Goal: Information Seeking & Learning: Learn about a topic

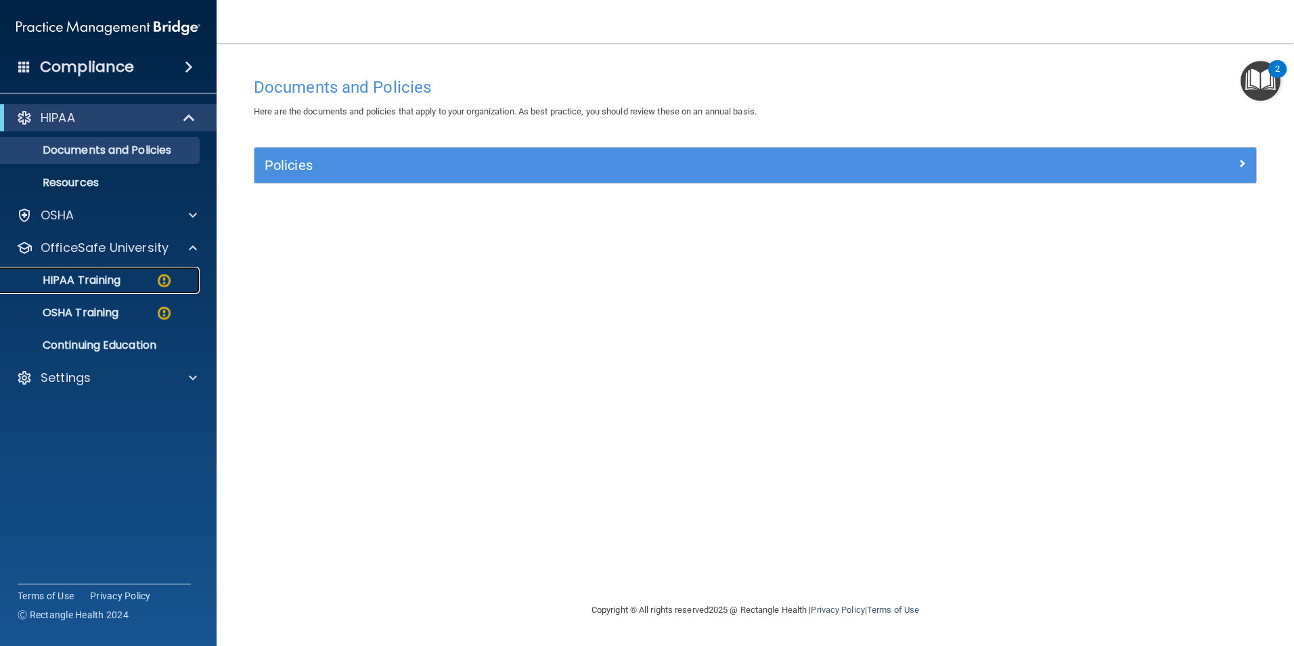
click at [138, 279] on div "HIPAA Training" at bounding box center [101, 280] width 185 height 14
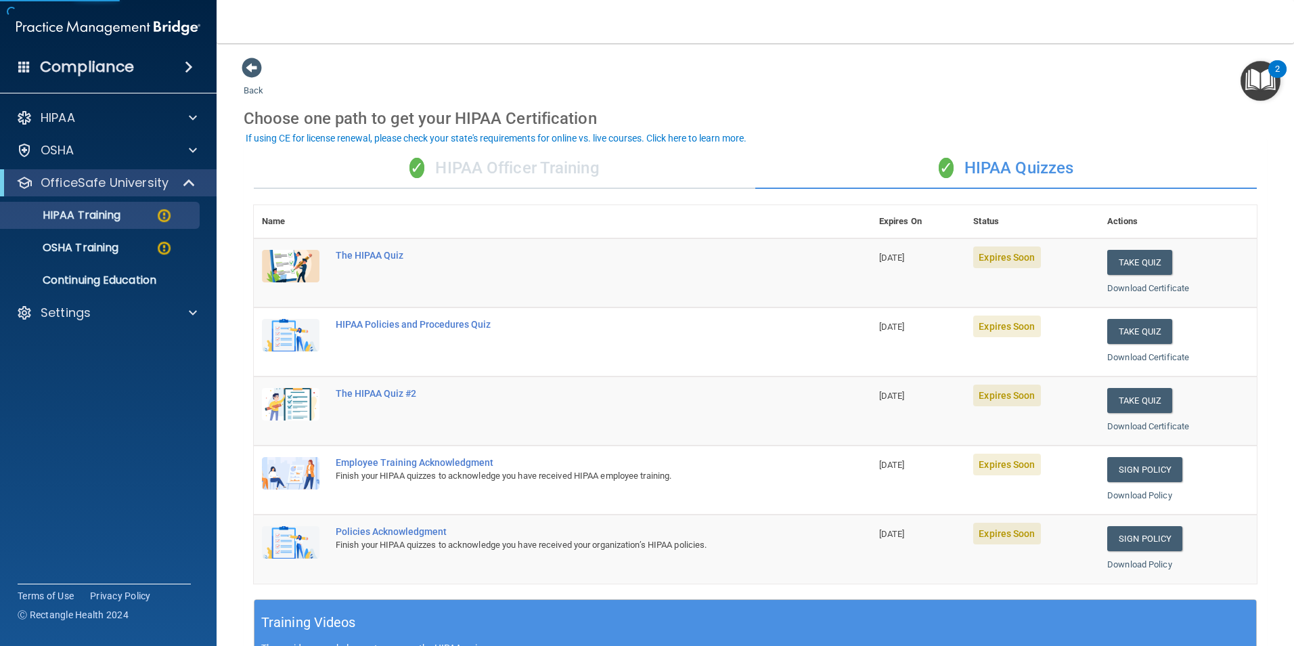
click at [524, 172] on div "✓ HIPAA Officer Training" at bounding box center [504, 168] width 501 height 41
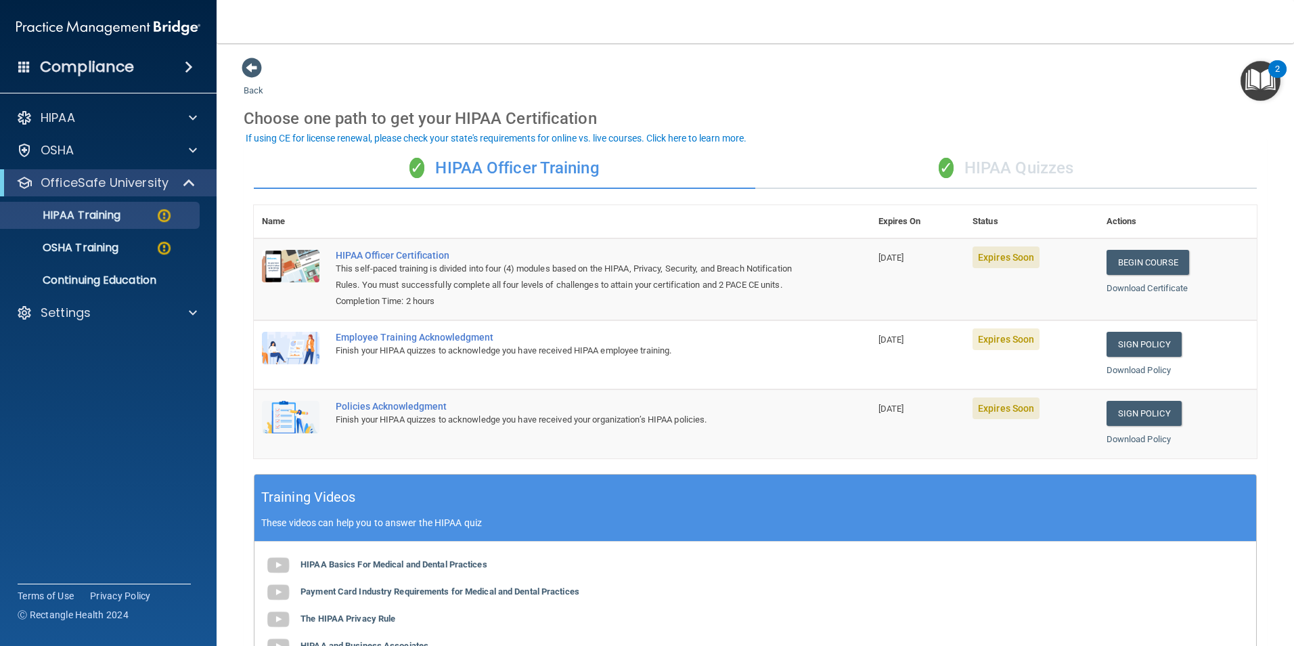
click at [1016, 179] on div "✓ HIPAA Quizzes" at bounding box center [1005, 168] width 501 height 41
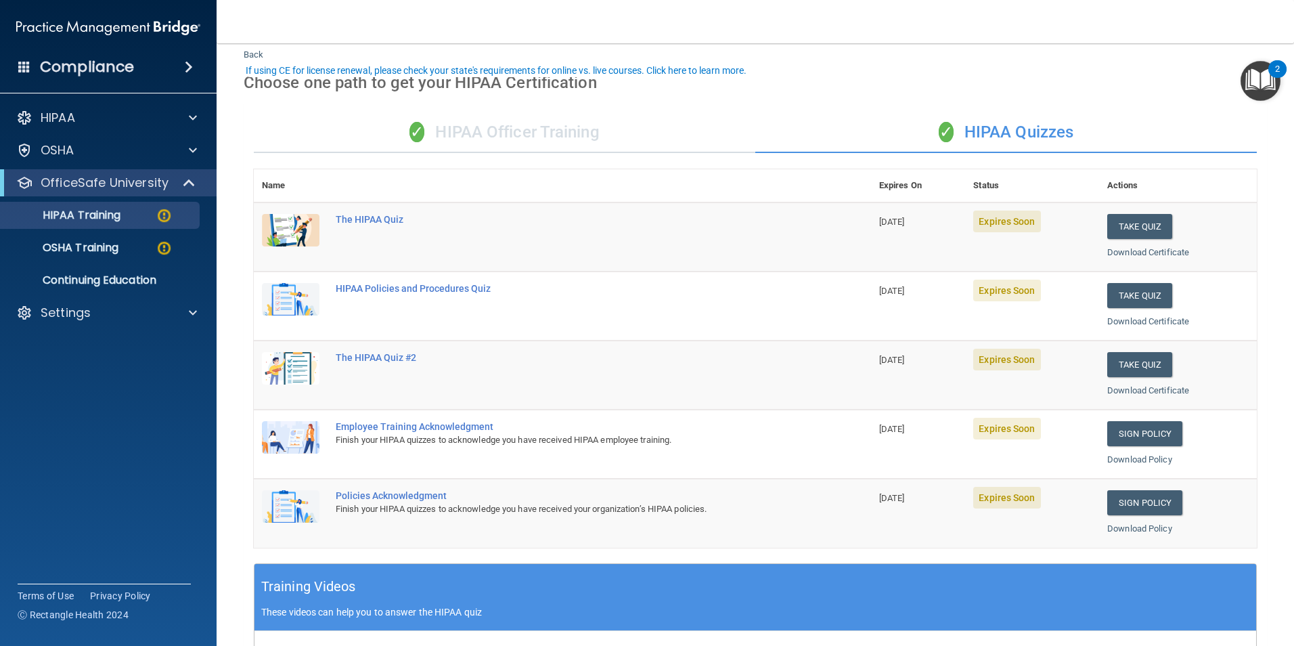
scroll to position [68, 0]
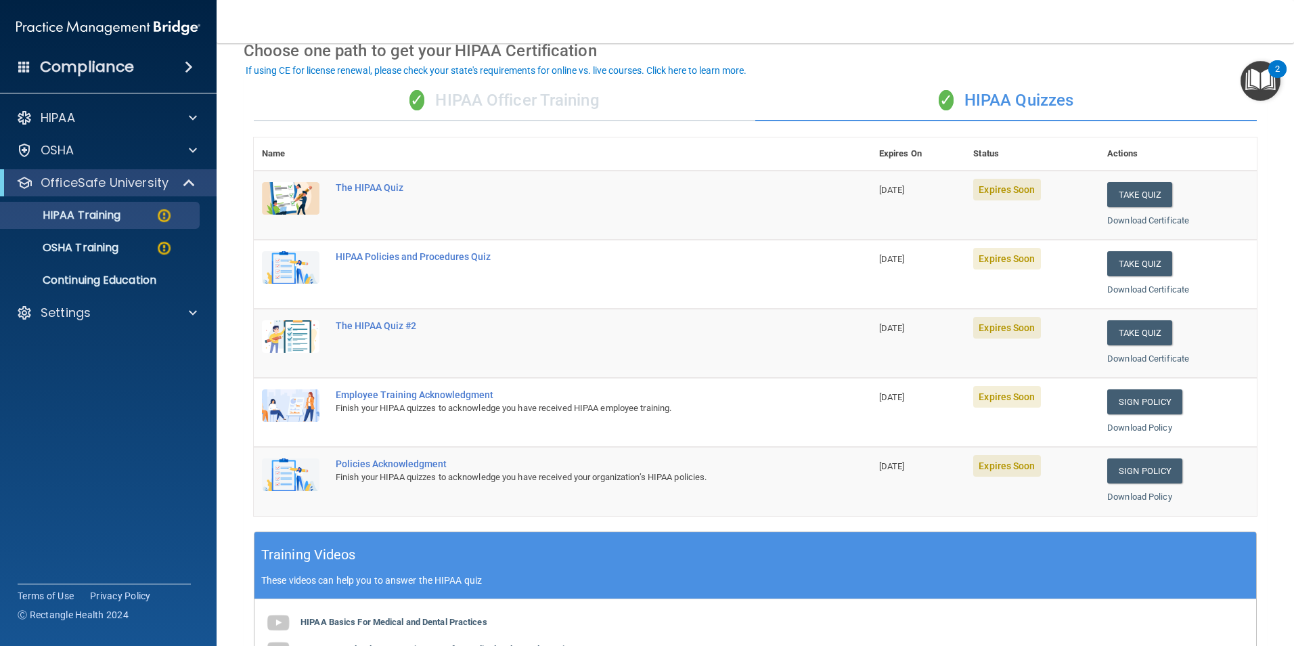
click at [556, 96] on div "✓ HIPAA Officer Training" at bounding box center [504, 101] width 501 height 41
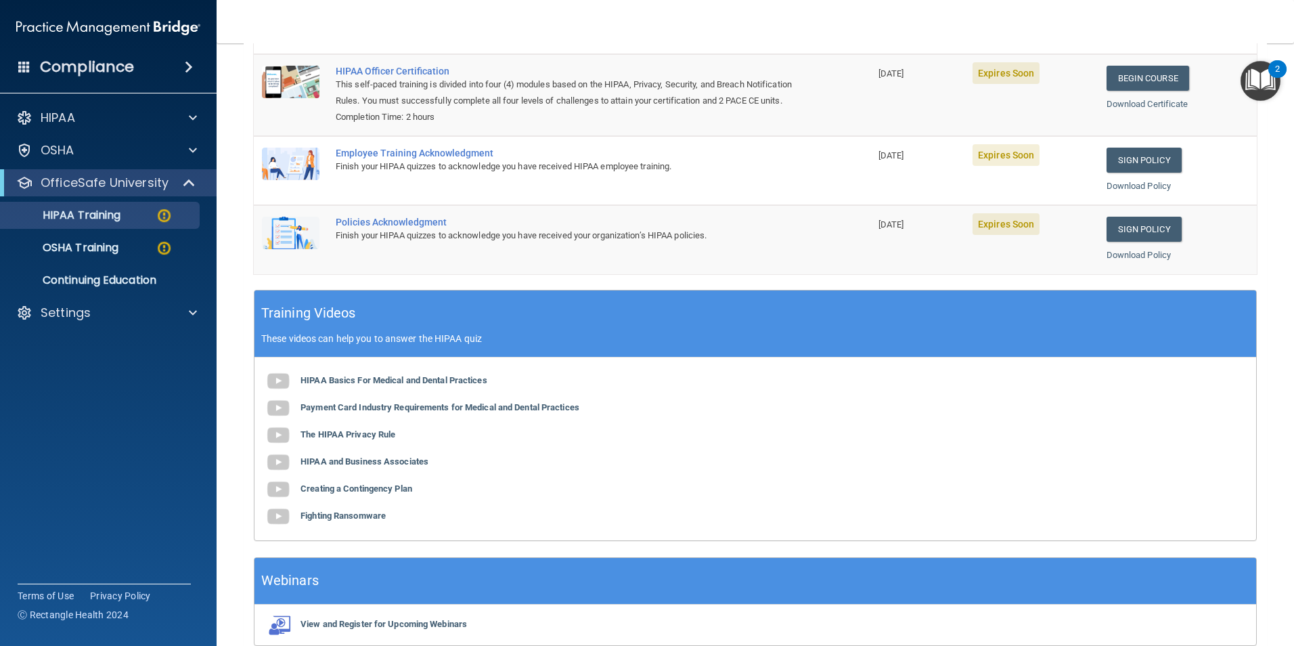
scroll to position [265, 0]
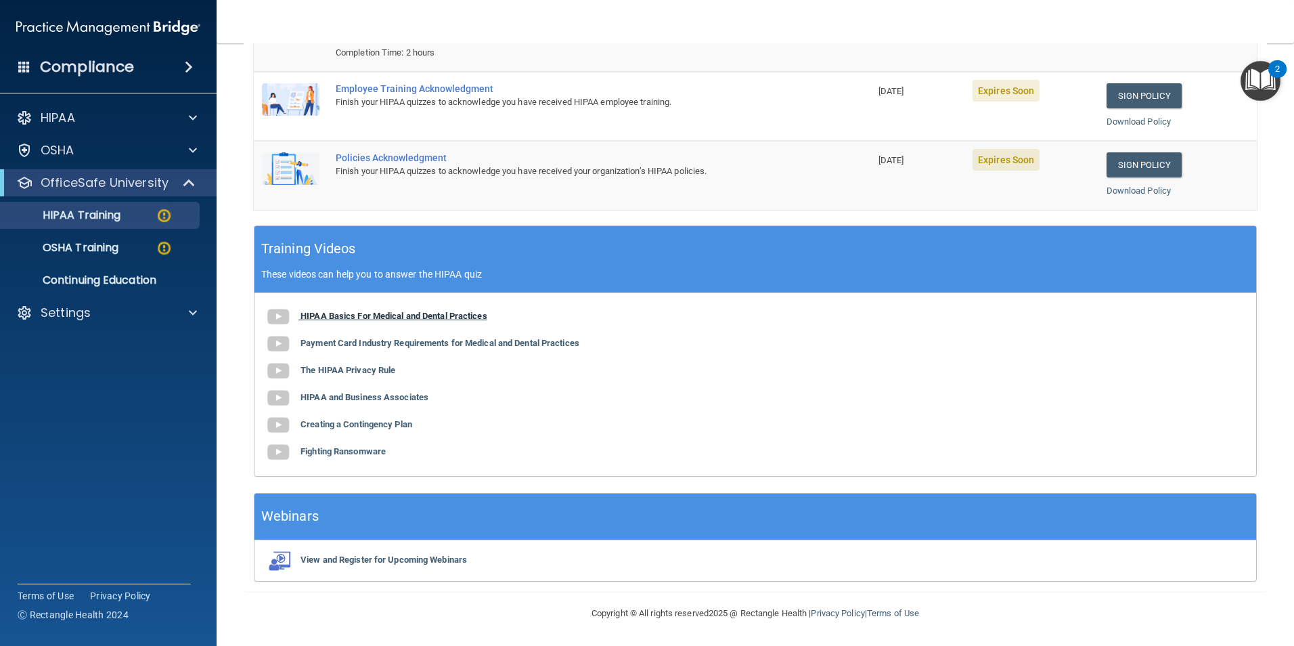
click at [449, 317] on b "HIPAA Basics For Medical and Dental Practices" at bounding box center [393, 316] width 187 height 10
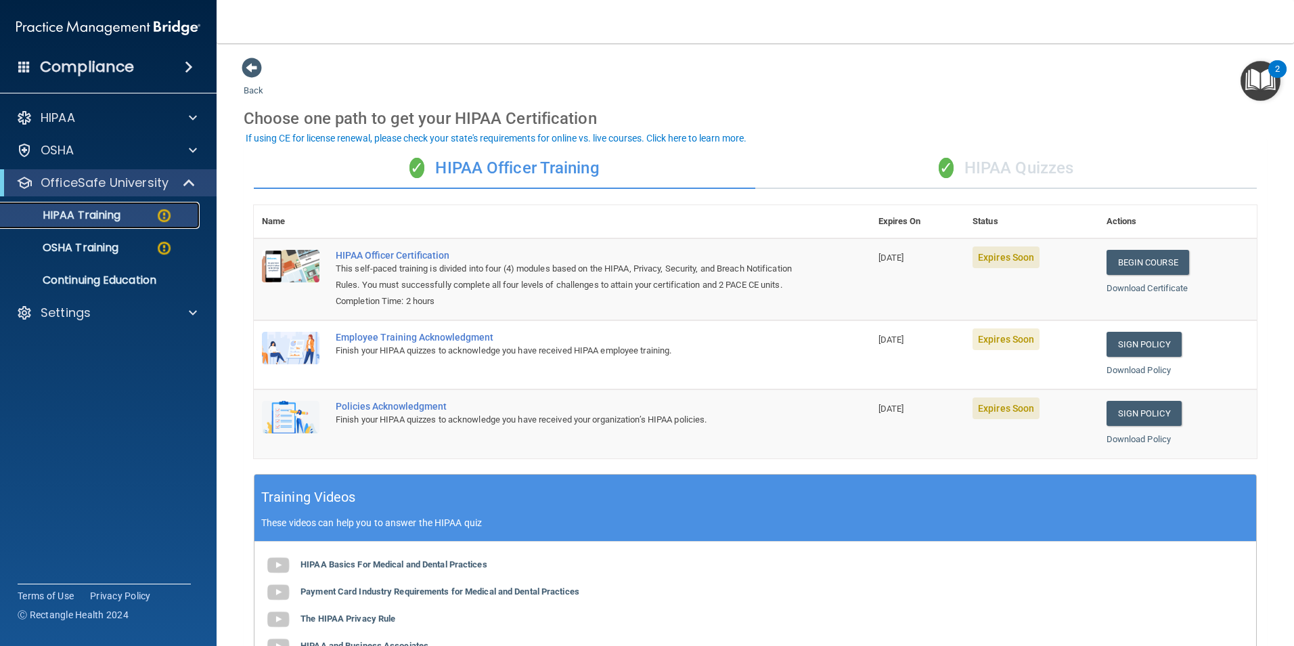
click at [85, 212] on p "HIPAA Training" at bounding box center [65, 215] width 112 height 14
click at [981, 172] on div "✓ HIPAA Quizzes" at bounding box center [1005, 168] width 501 height 41
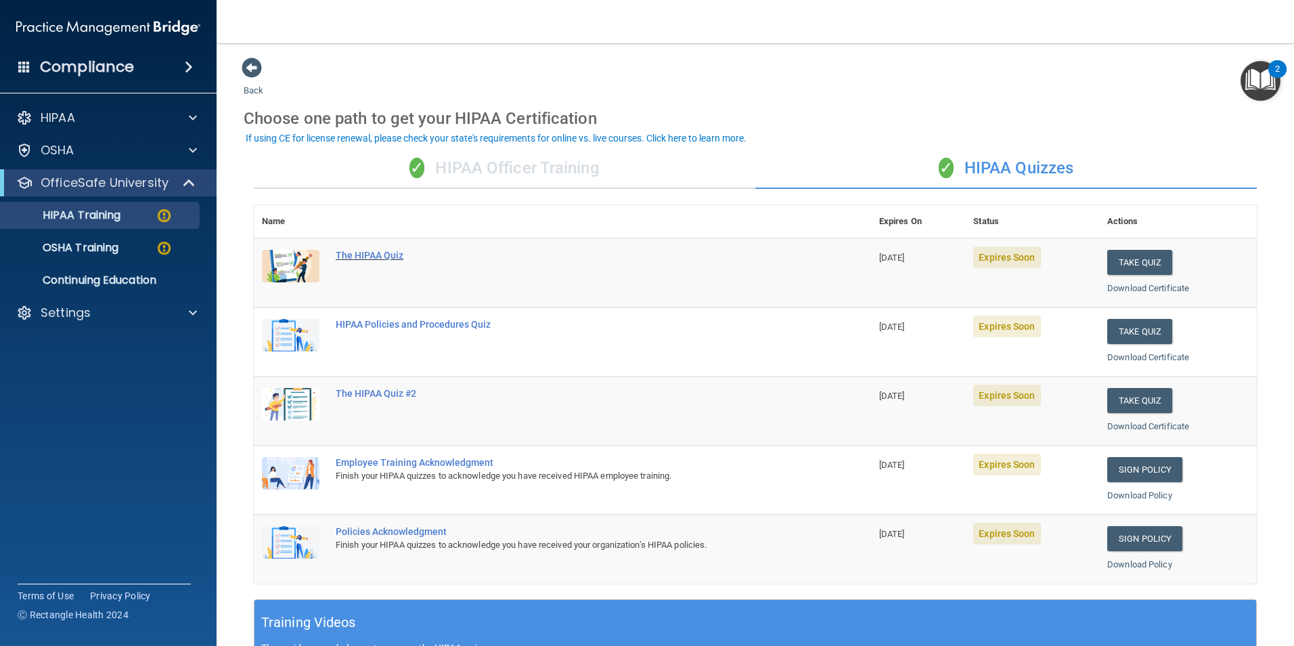
click at [368, 254] on div "The HIPAA Quiz" at bounding box center [570, 255] width 468 height 11
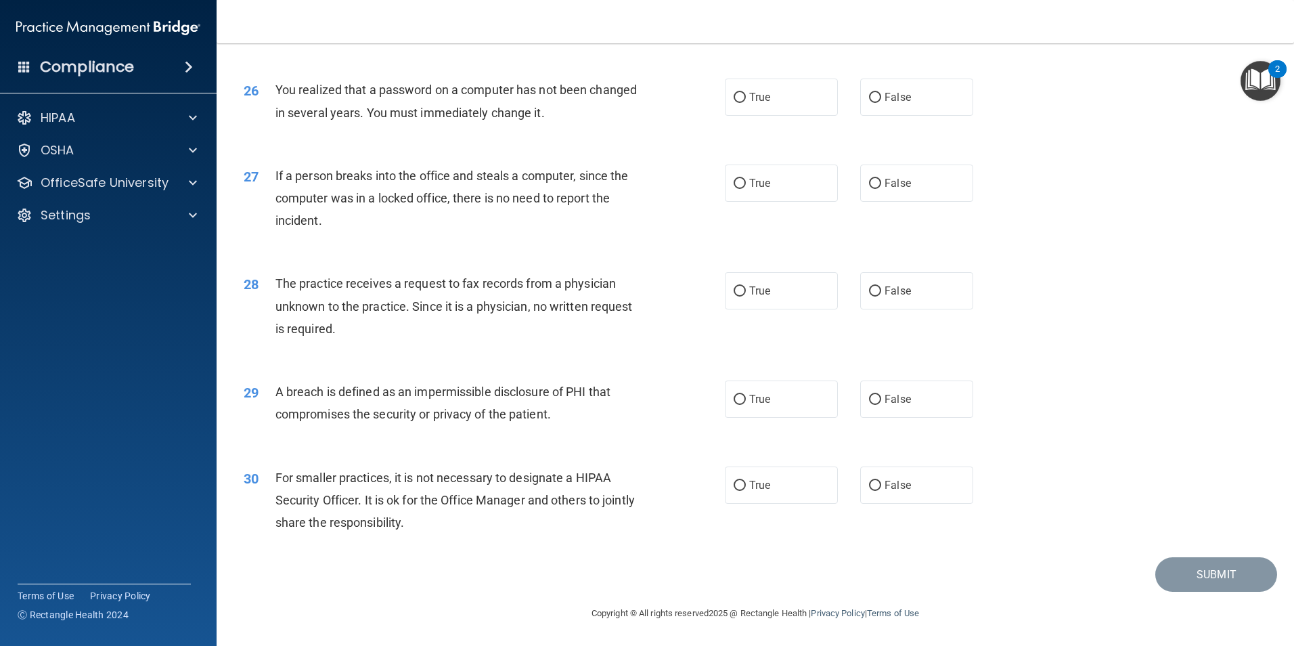
scroll to position [2580, 0]
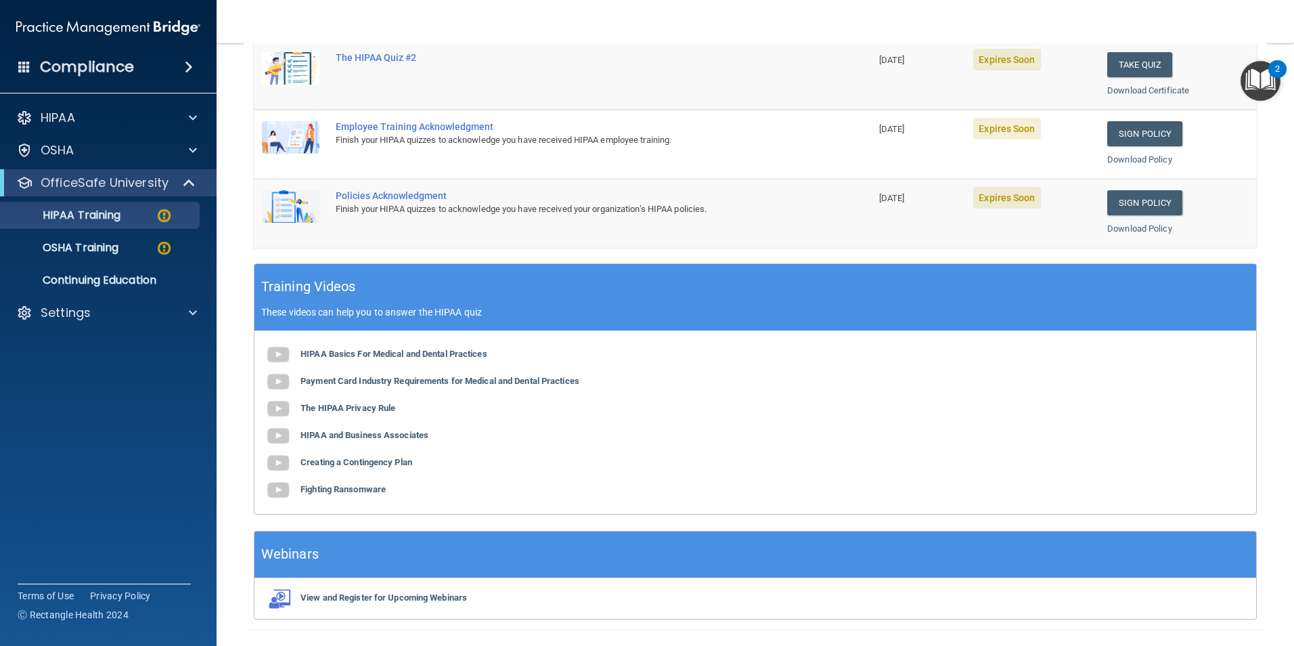
scroll to position [374, 0]
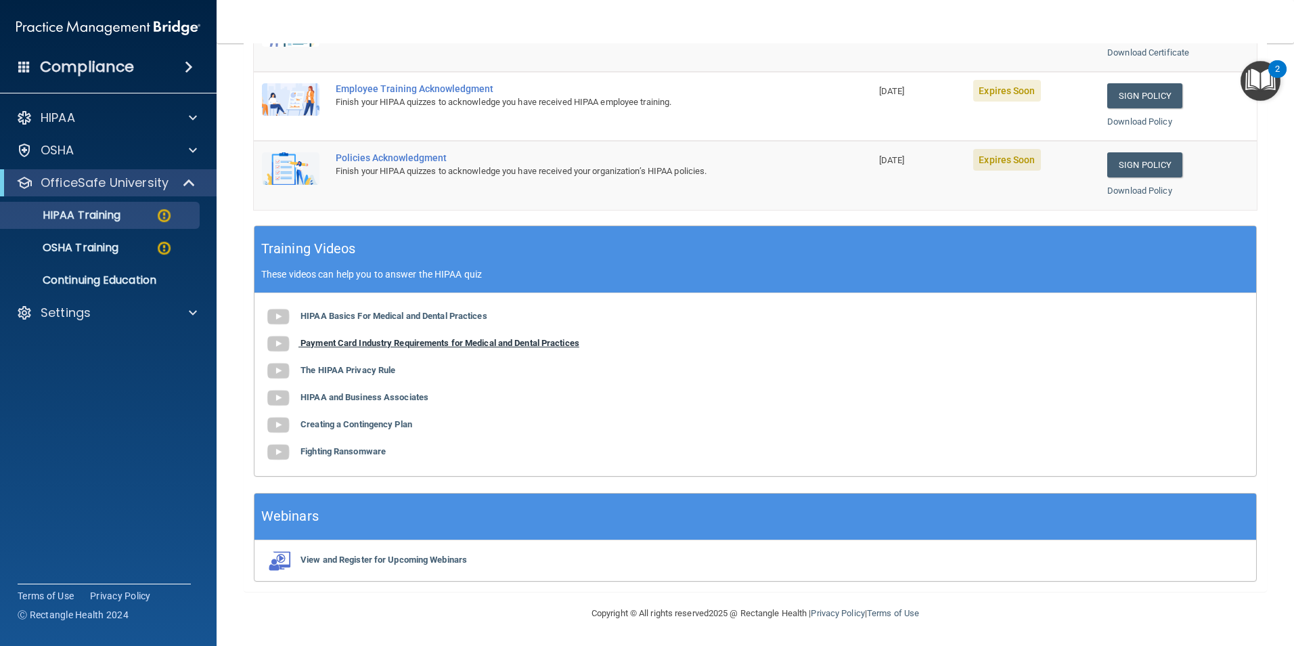
click at [420, 343] on b "Payment Card Industry Requirements for Medical and Dental Practices" at bounding box center [439, 343] width 279 height 10
click at [382, 367] on b "The HIPAA Privacy Rule" at bounding box center [347, 370] width 95 height 10
